Goal: Task Accomplishment & Management: Manage account settings

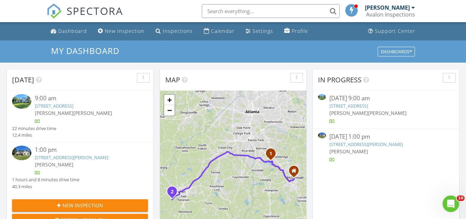
scroll to position [191, 0]
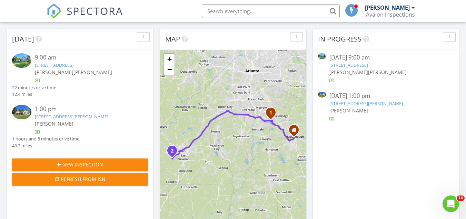
scroll to position [0, 0]
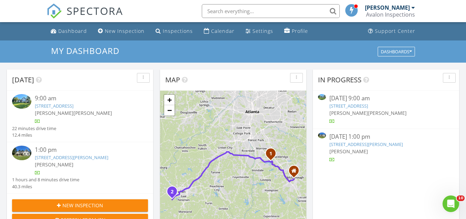
click at [74, 106] on link "[STREET_ADDRESS]" at bounding box center [54, 106] width 39 height 6
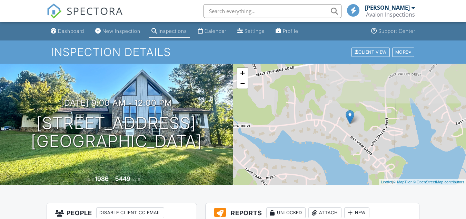
scroll to position [65, 0]
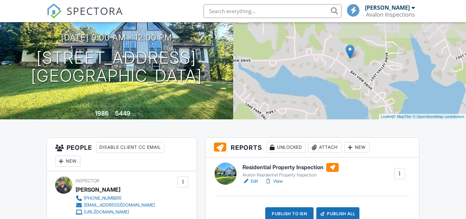
click at [277, 181] on link "View" at bounding box center [274, 180] width 18 height 7
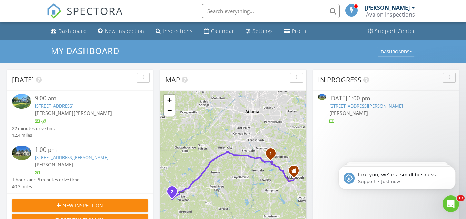
click at [98, 160] on link "9 Midland Dr, Newnan, GA 30263" at bounding box center [72, 157] width 74 height 6
